Goal: Navigation & Orientation: Find specific page/section

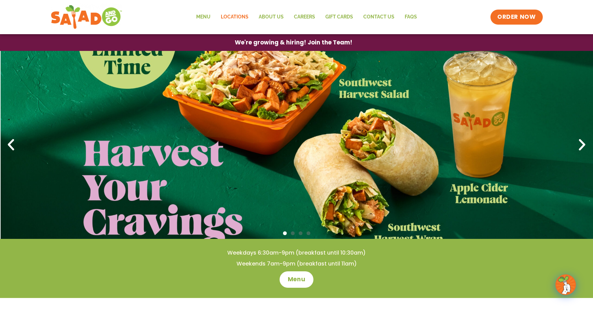
click at [227, 15] on link "Locations" at bounding box center [235, 17] width 38 height 16
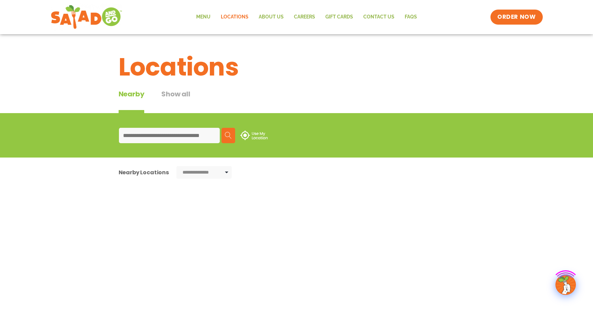
type input "**********"
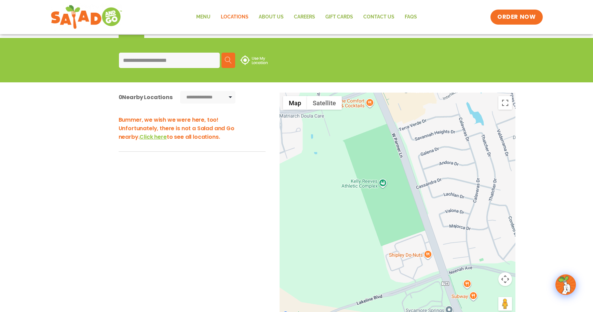
scroll to position [103, 0]
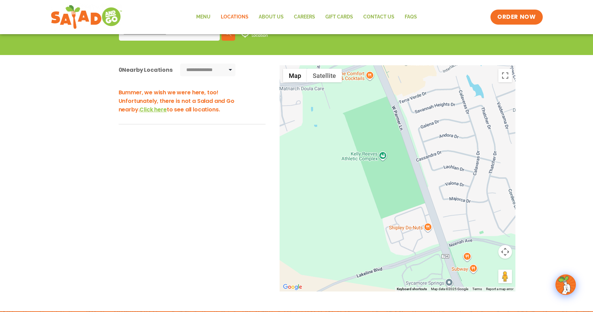
click at [139, 108] on span "Click here" at bounding box center [152, 110] width 27 height 8
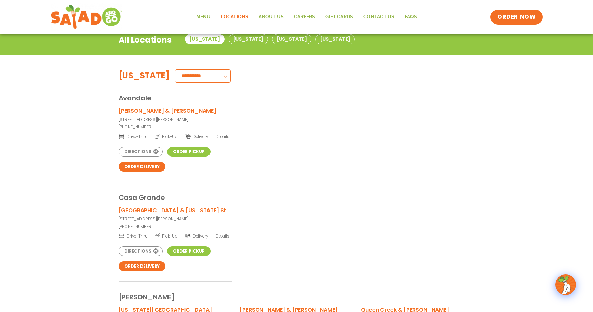
click at [204, 78] on select "**********" at bounding box center [203, 75] width 56 height 13
click at [304, 93] on div "Avondale" at bounding box center [297, 93] width 356 height 21
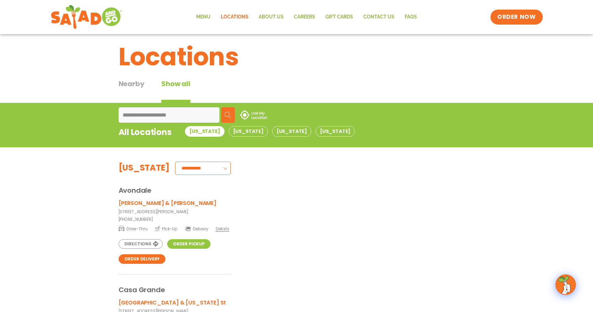
scroll to position [3, 0]
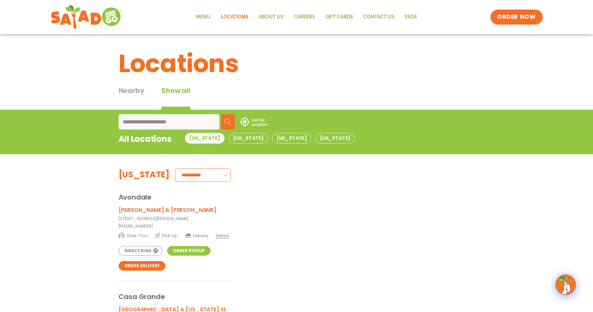
click at [416, 97] on div "Nearby Show all" at bounding box center [297, 97] width 356 height 24
click at [315, 137] on button "[US_STATE]" at bounding box center [334, 138] width 39 height 11
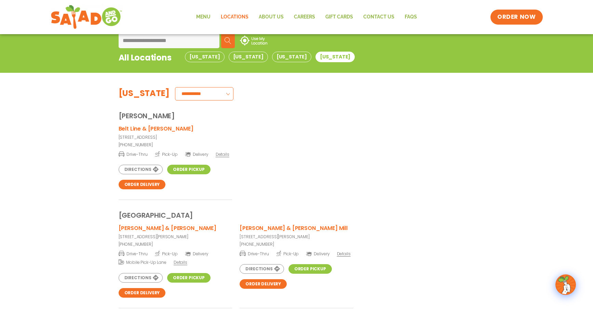
scroll to position [82, 0]
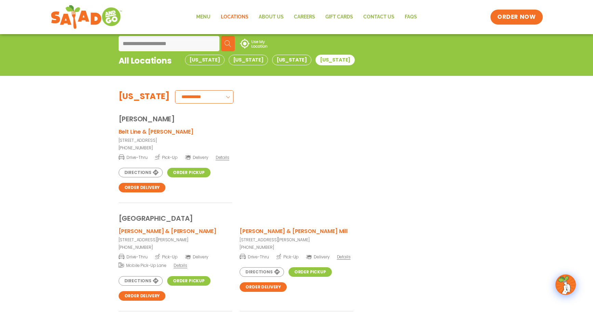
click at [272, 60] on button "[US_STATE]" at bounding box center [291, 60] width 39 height 11
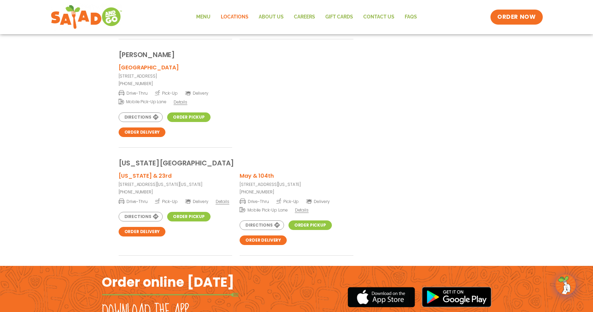
scroll to position [466, 0]
